Goal: Task Accomplishment & Management: Manage account settings

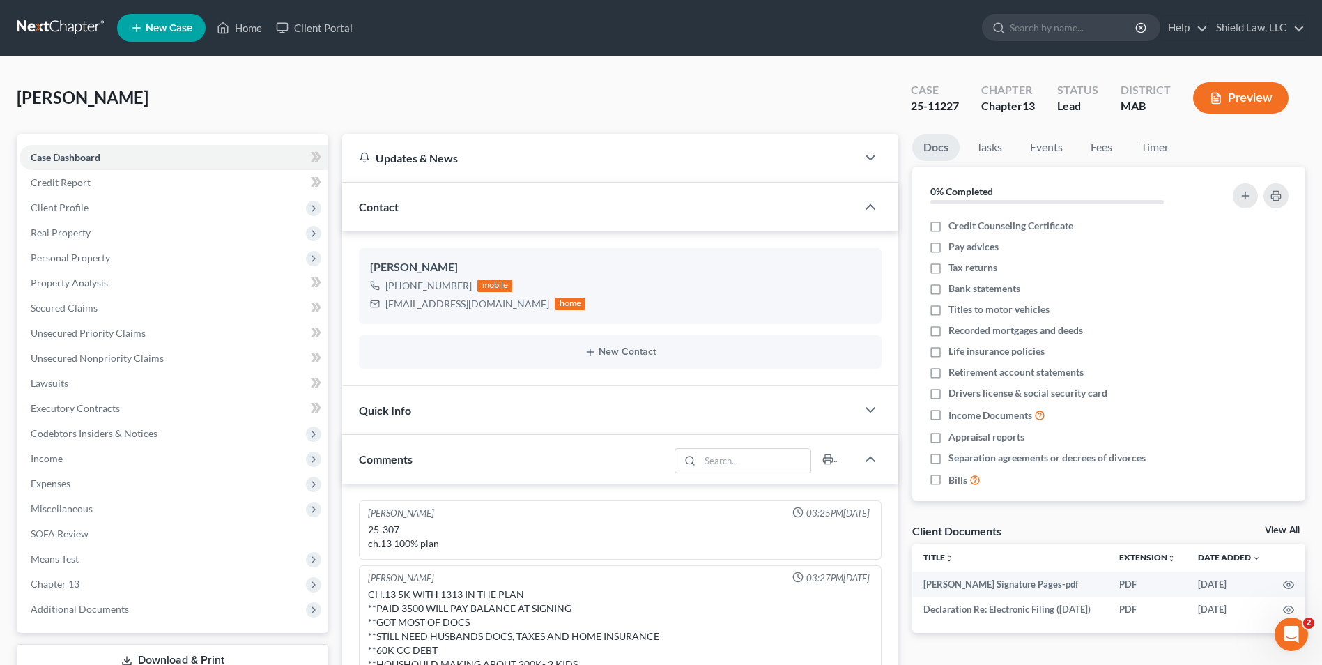
scroll to position [600, 0]
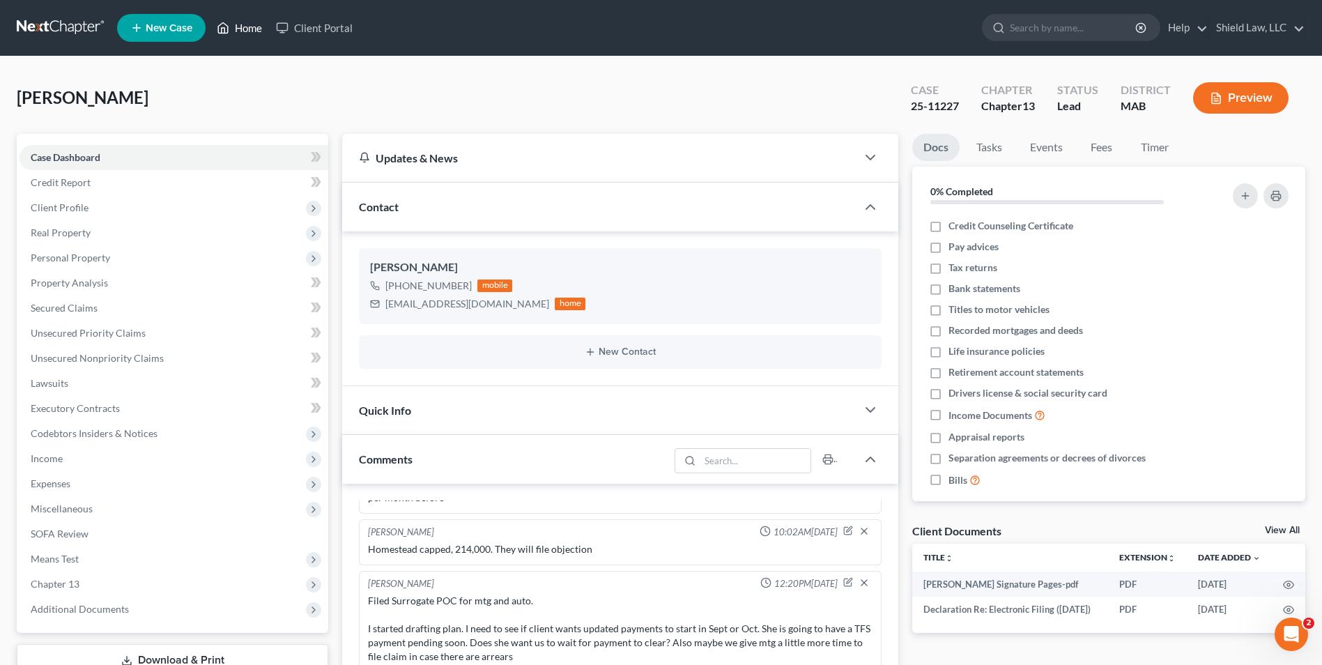
click at [248, 30] on link "Home" at bounding box center [239, 27] width 59 height 25
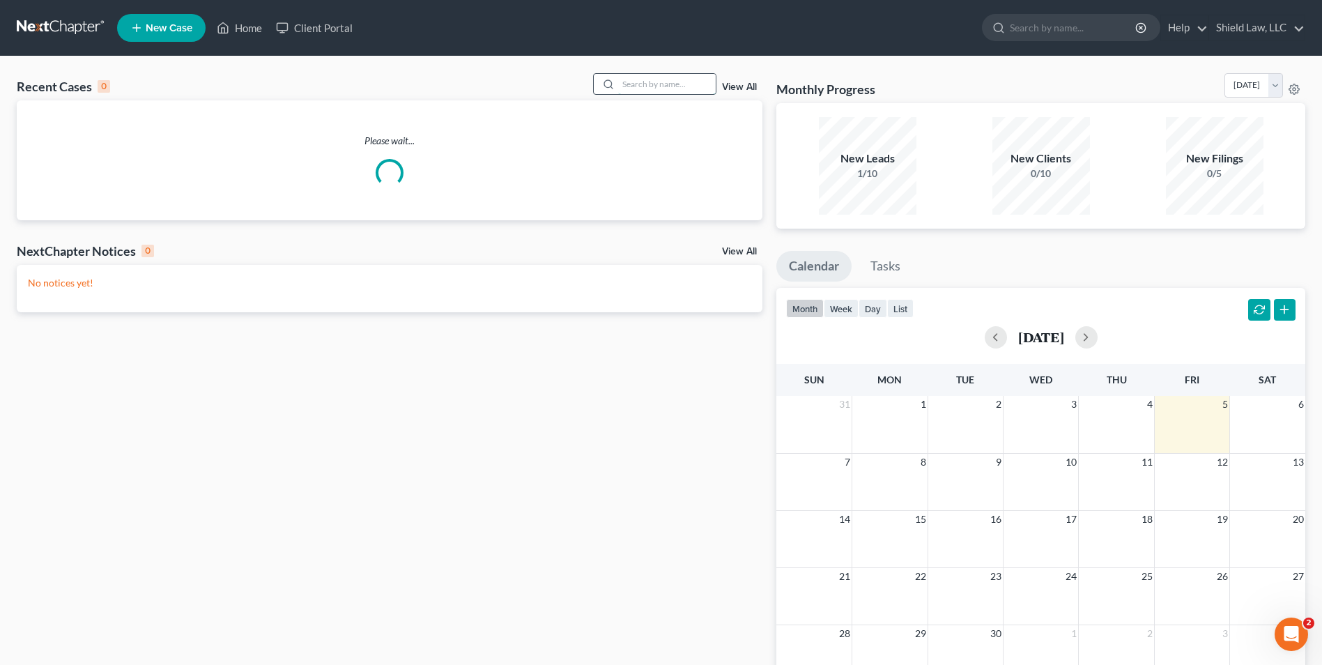
click at [694, 82] on input "search" at bounding box center [667, 84] width 98 height 20
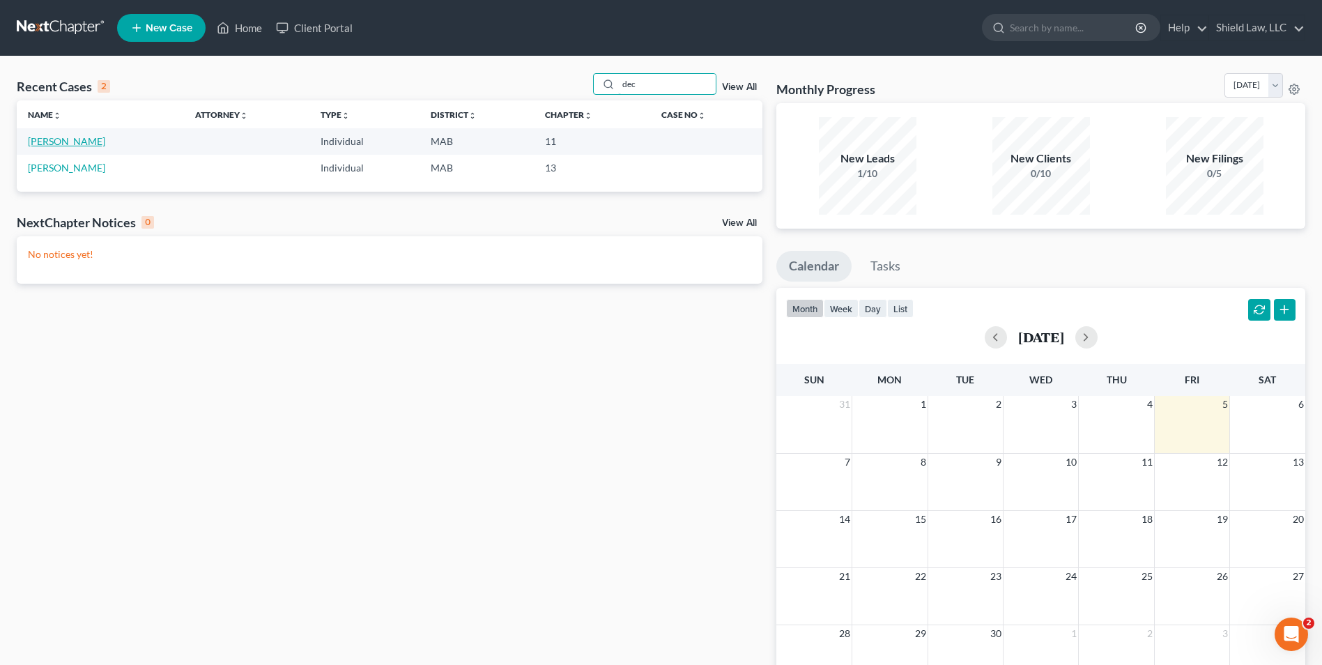
type input "dec"
click at [72, 144] on link "[PERSON_NAME]" at bounding box center [66, 141] width 77 height 12
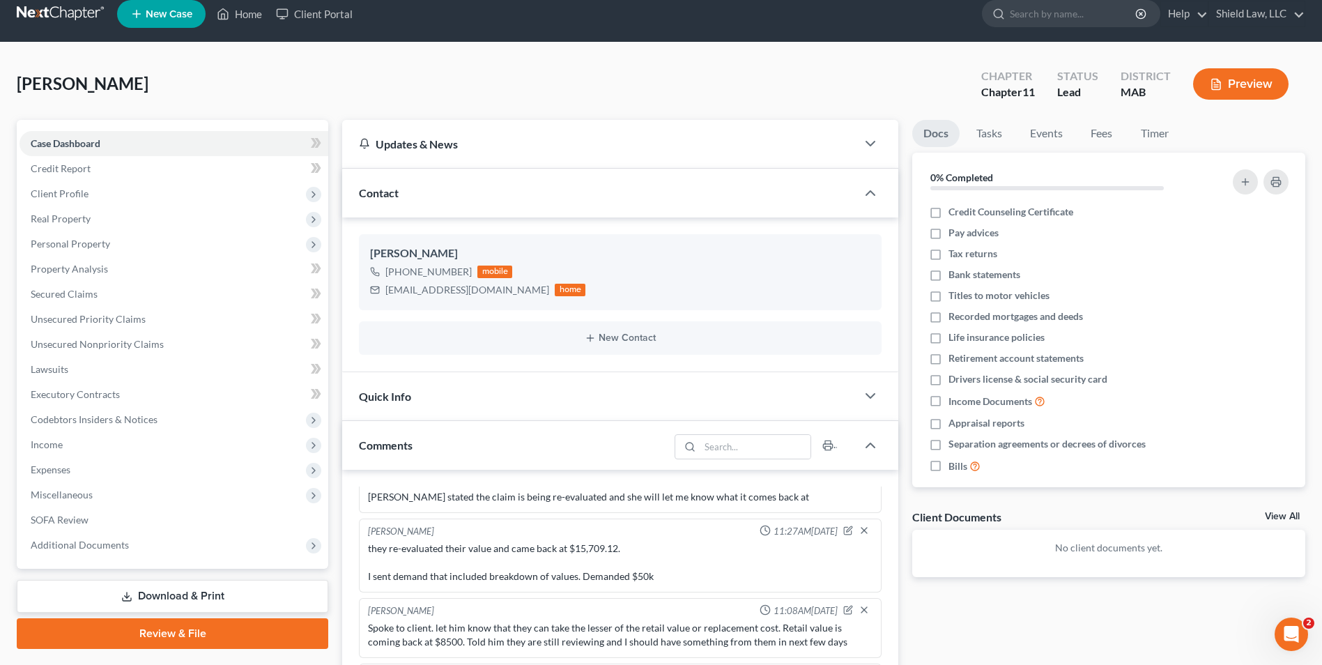
scroll to position [330, 0]
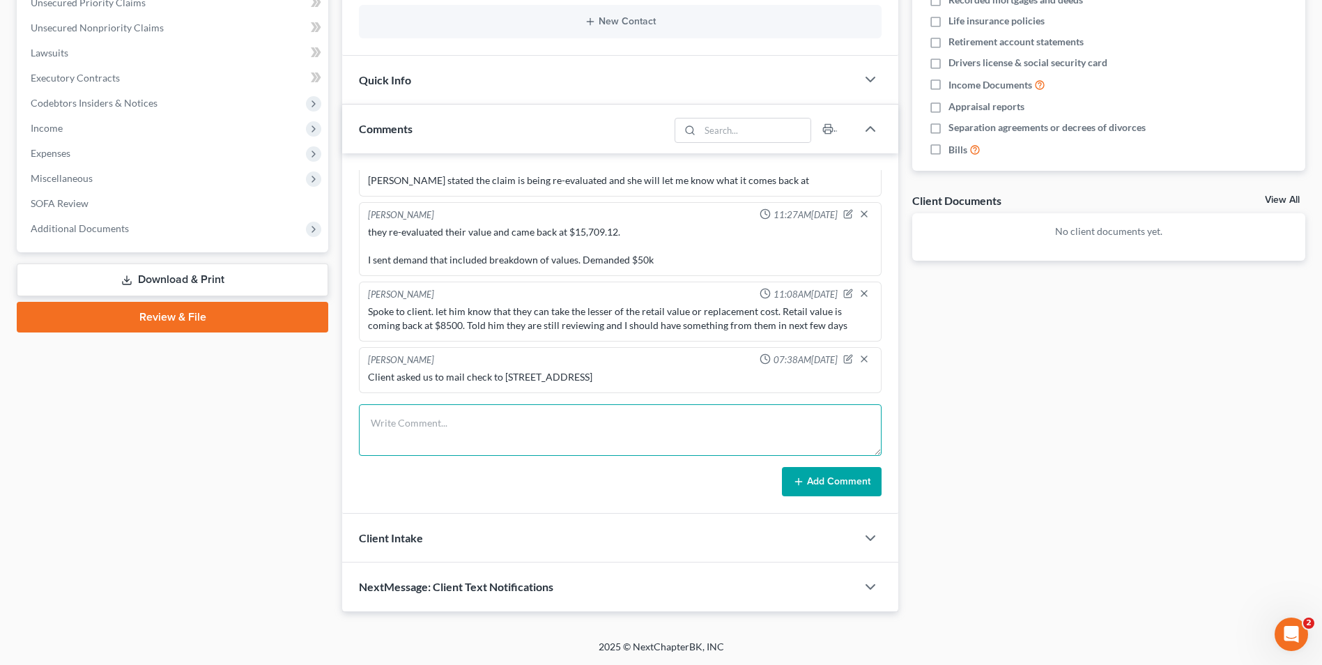
click at [527, 415] on textarea at bounding box center [620, 430] width 523 height 52
type textarea "placed check in mail"
click at [824, 482] on button "Add Comment" at bounding box center [832, 481] width 100 height 29
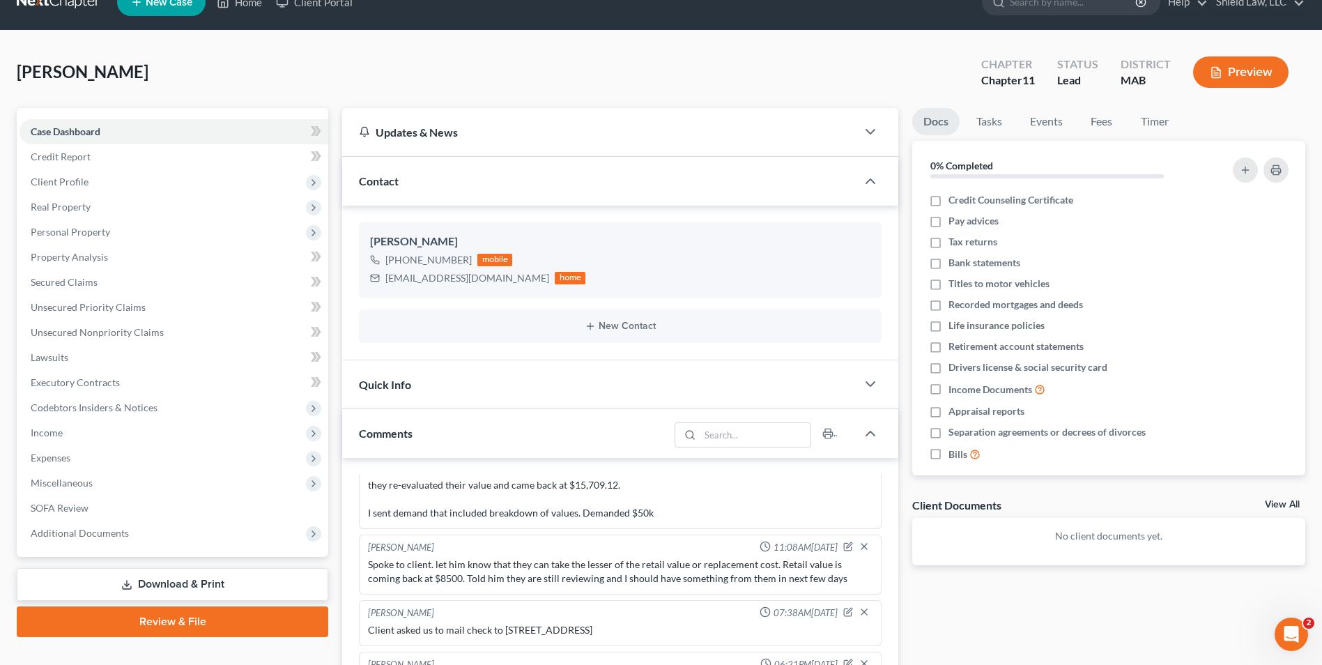
scroll to position [0, 0]
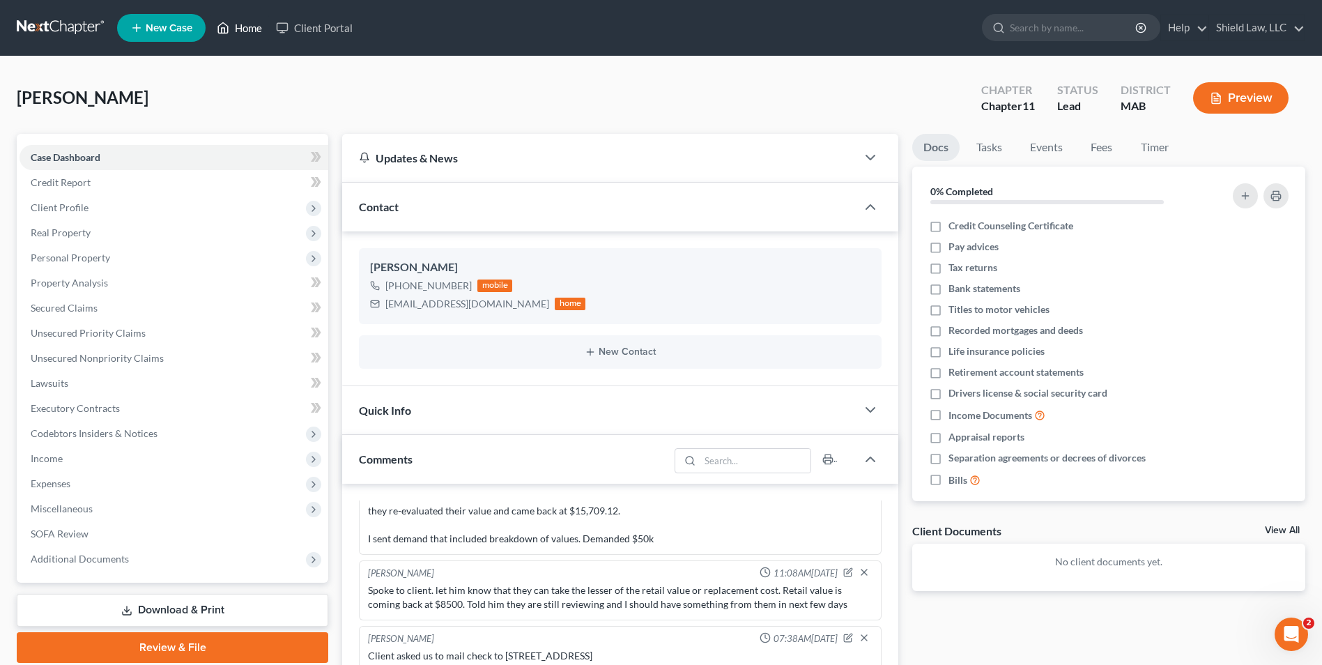
drag, startPoint x: 251, startPoint y: 31, endPoint x: 187, endPoint y: 5, distance: 68.4
click at [251, 31] on link "Home" at bounding box center [239, 27] width 59 height 25
